Goal: Task Accomplishment & Management: Manage account settings

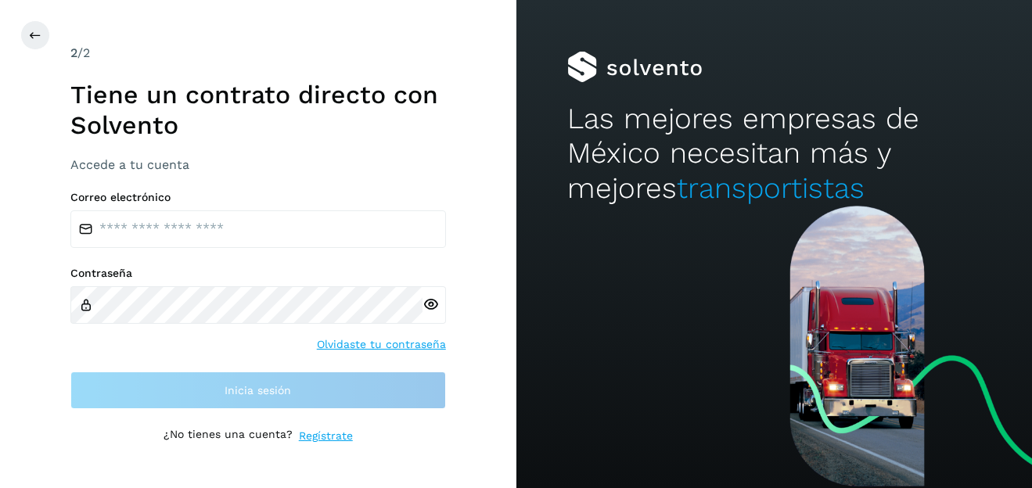
type input "**********"
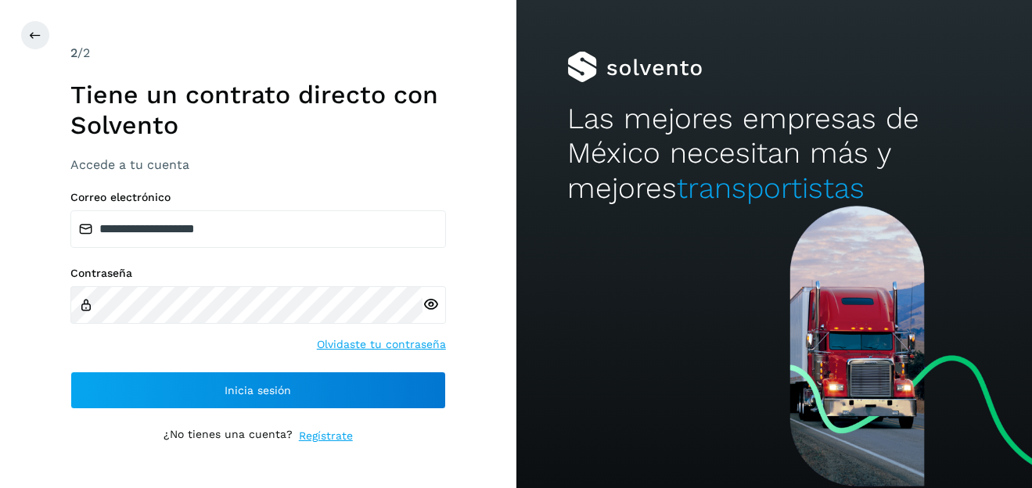
click at [427, 305] on icon at bounding box center [431, 305] width 16 height 16
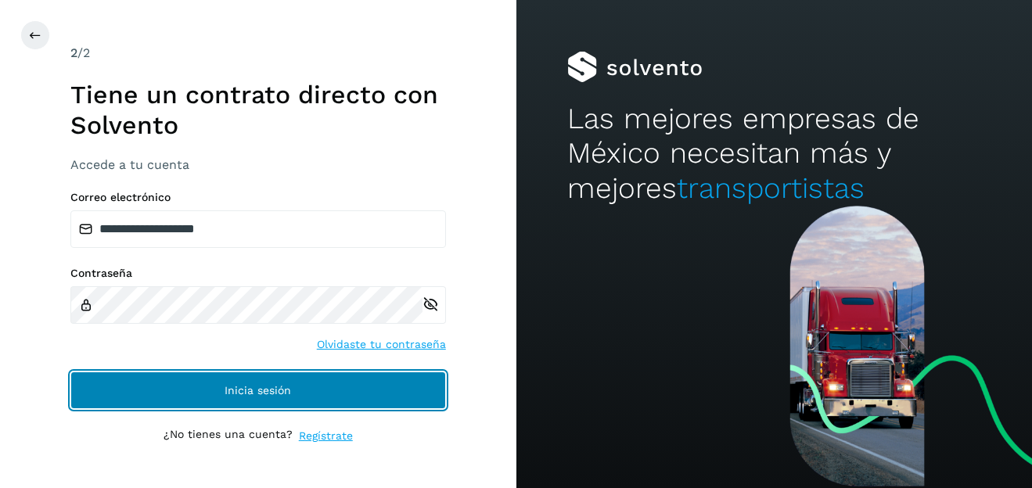
click at [334, 391] on button "Inicia sesión" at bounding box center [258, 391] width 376 height 38
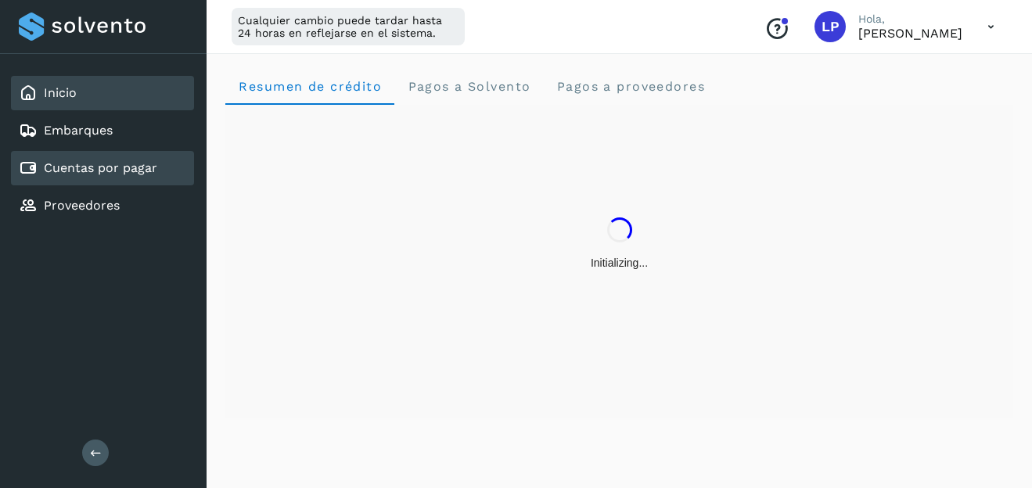
click at [153, 165] on link "Cuentas por pagar" at bounding box center [100, 167] width 113 height 15
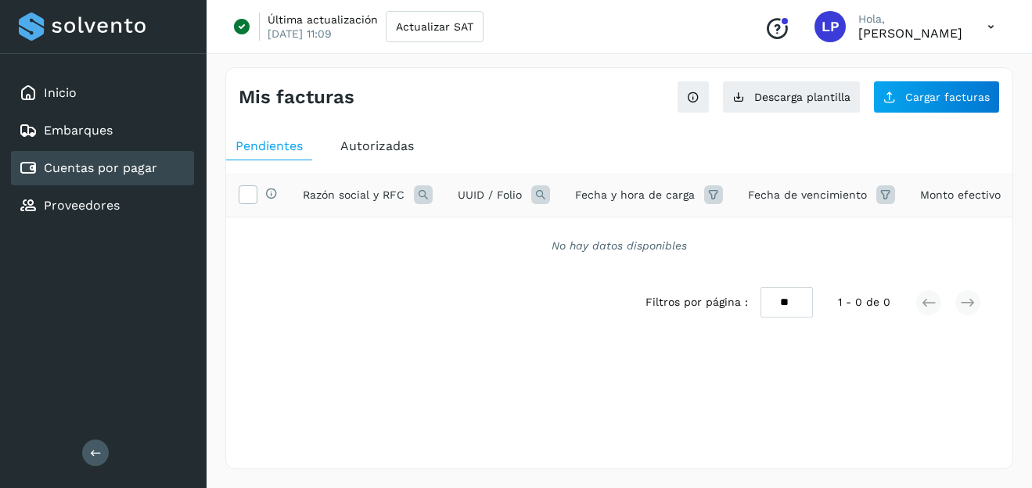
click at [369, 153] on span "Autorizadas" at bounding box center [377, 146] width 74 height 15
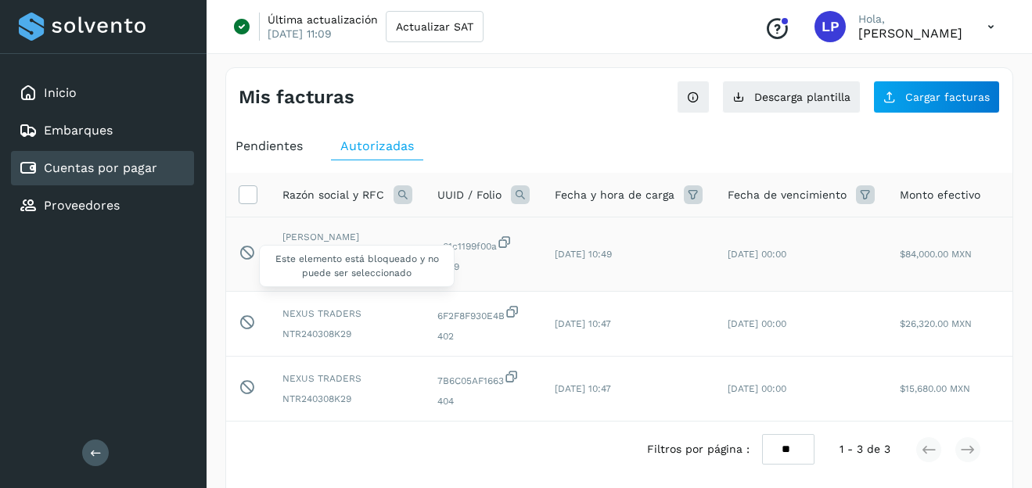
click at [251, 250] on icon at bounding box center [247, 252] width 16 height 16
click at [281, 304] on td "NEXUS TRADERS NTR240308K29" at bounding box center [347, 324] width 155 height 65
click at [309, 240] on span "[PERSON_NAME] [PERSON_NAME]" at bounding box center [347, 244] width 130 height 28
click at [244, 244] on icon at bounding box center [247, 252] width 16 height 16
click at [315, 264] on span "NALI710722CX2" at bounding box center [347, 271] width 130 height 14
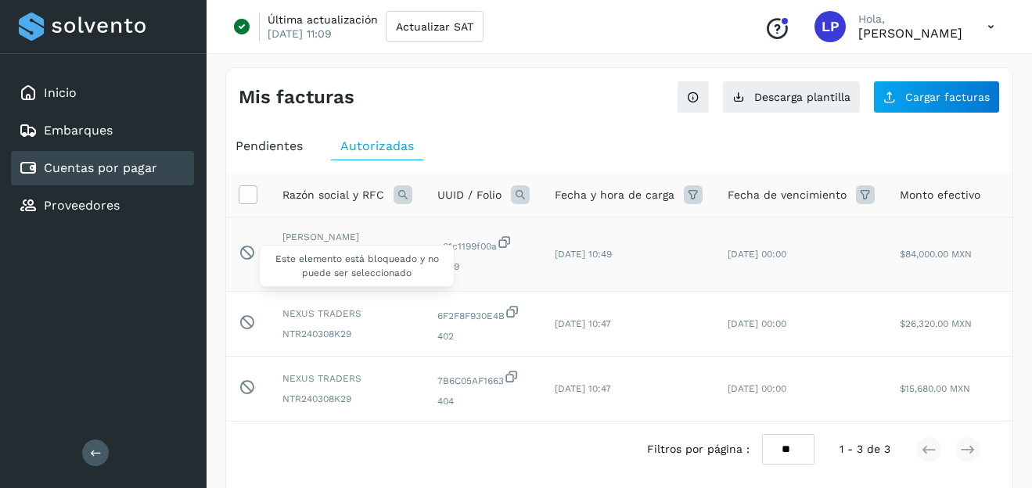
click at [248, 245] on icon at bounding box center [247, 252] width 16 height 16
